Goal: Use online tool/utility: Utilize a website feature to perform a specific function

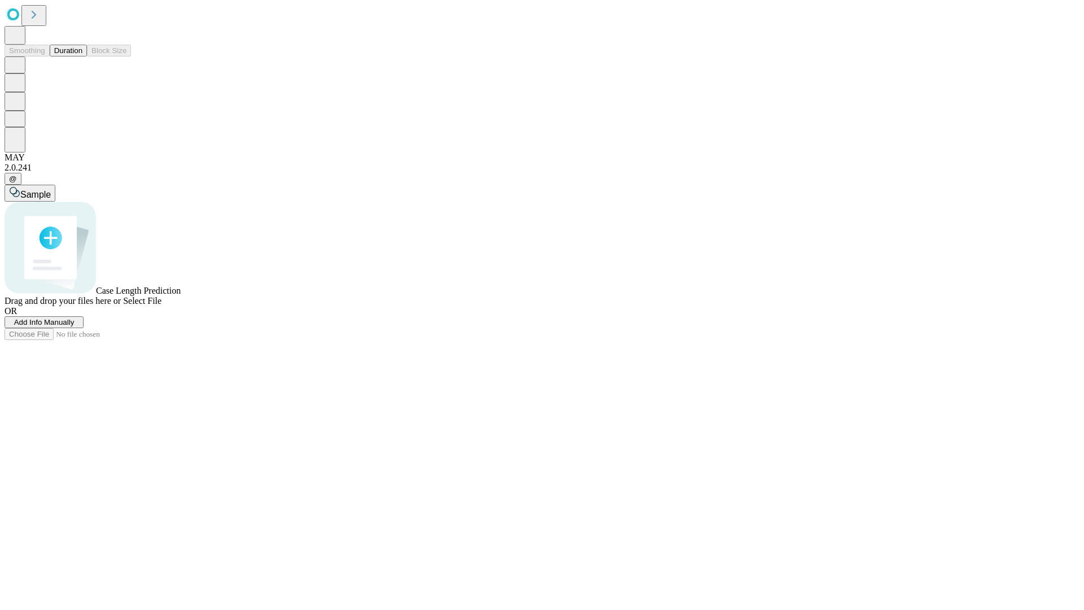
click at [75, 326] on span "Add Info Manually" at bounding box center [44, 322] width 60 height 8
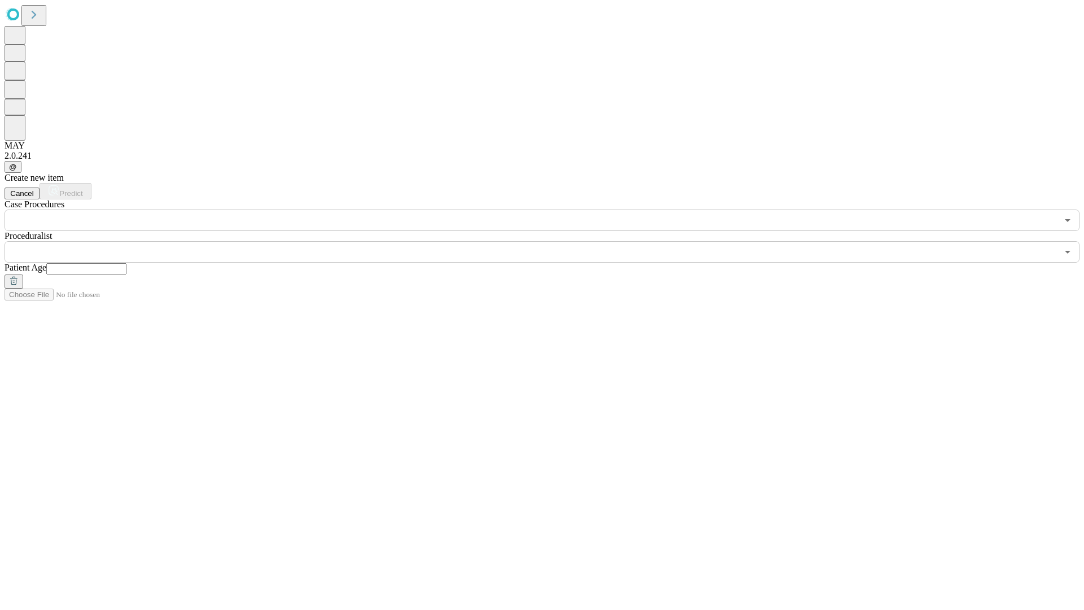
click at [126, 263] on input "text" at bounding box center [86, 268] width 80 height 11
type input "**"
click at [550, 241] on input "text" at bounding box center [531, 251] width 1053 height 21
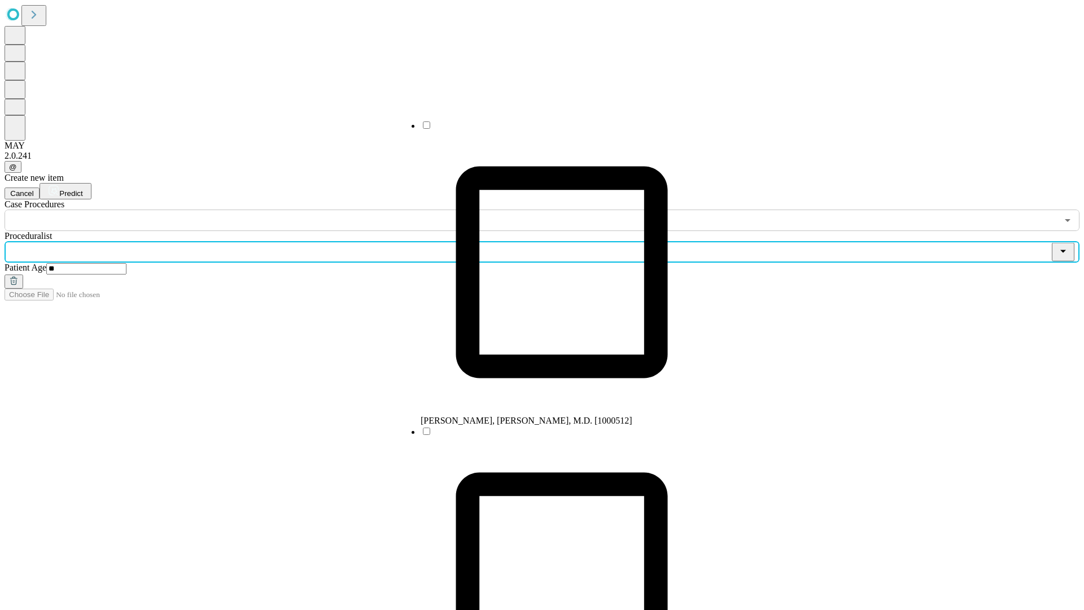
click at [550, 129] on li "[PERSON_NAME], [PERSON_NAME], M.D. [1000512]" at bounding box center [561, 273] width 282 height 306
click at [237, 209] on input "text" at bounding box center [531, 219] width 1053 height 21
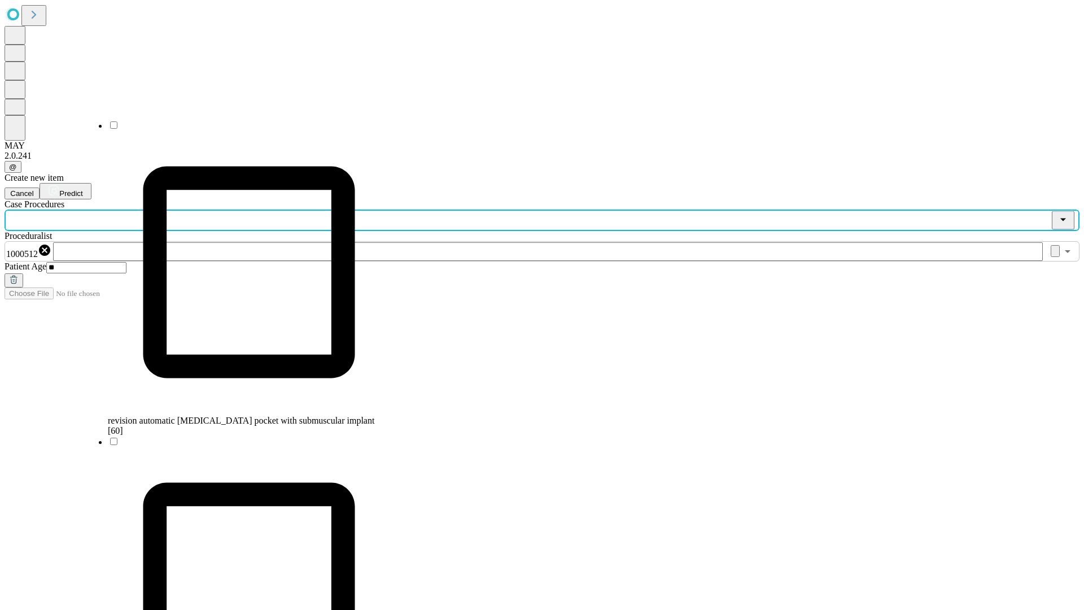
click at [238, 415] on span "revision automatic [MEDICAL_DATA] pocket with submuscular implant [60]" at bounding box center [241, 425] width 266 height 20
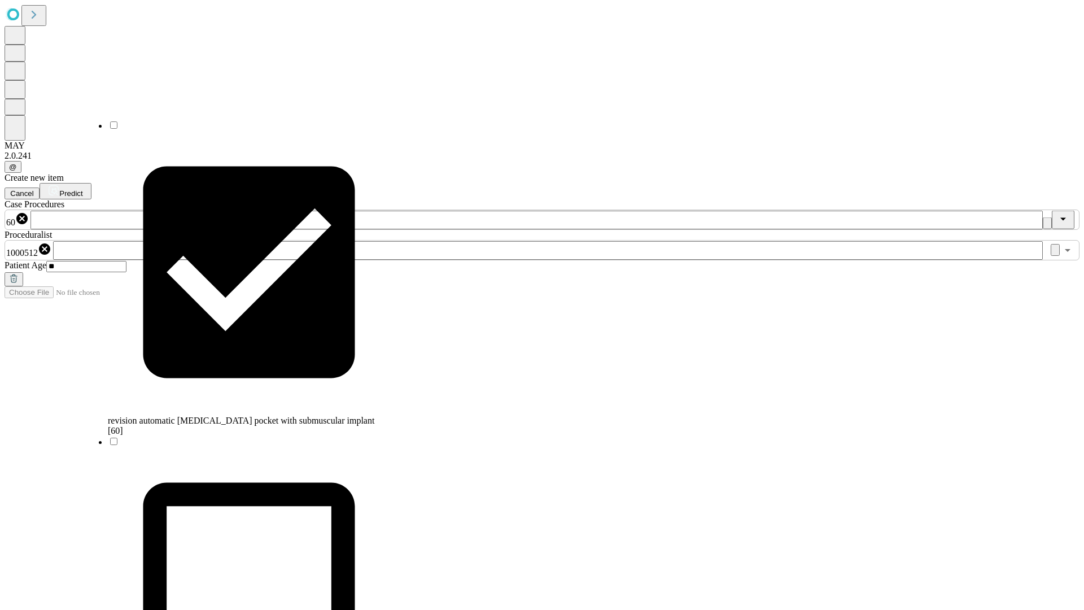
click at [82, 189] on span "Predict" at bounding box center [70, 193] width 23 height 8
